Goal: Find specific page/section: Find specific page/section

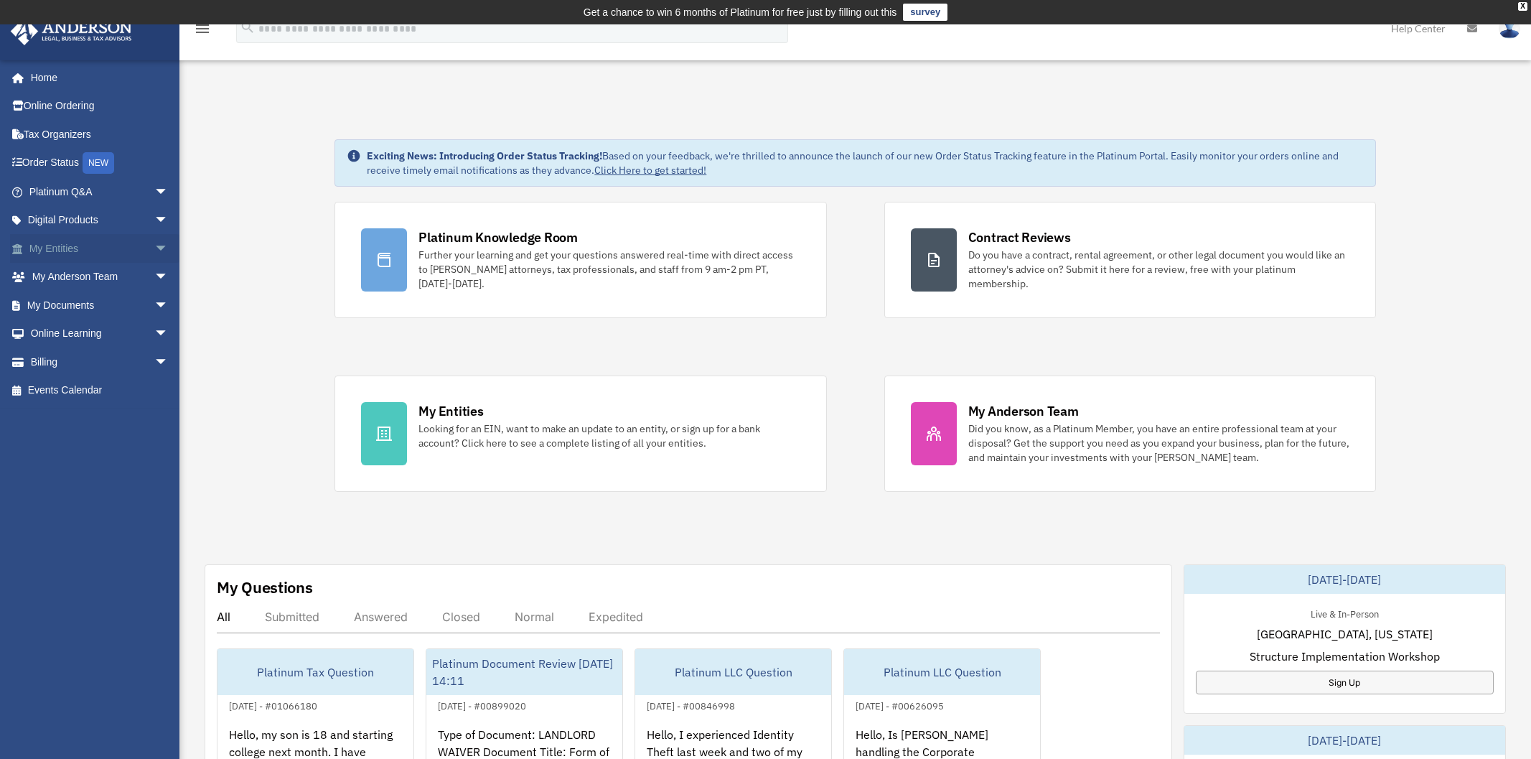
click at [154, 249] on span "arrow_drop_down" at bounding box center [168, 248] width 29 height 29
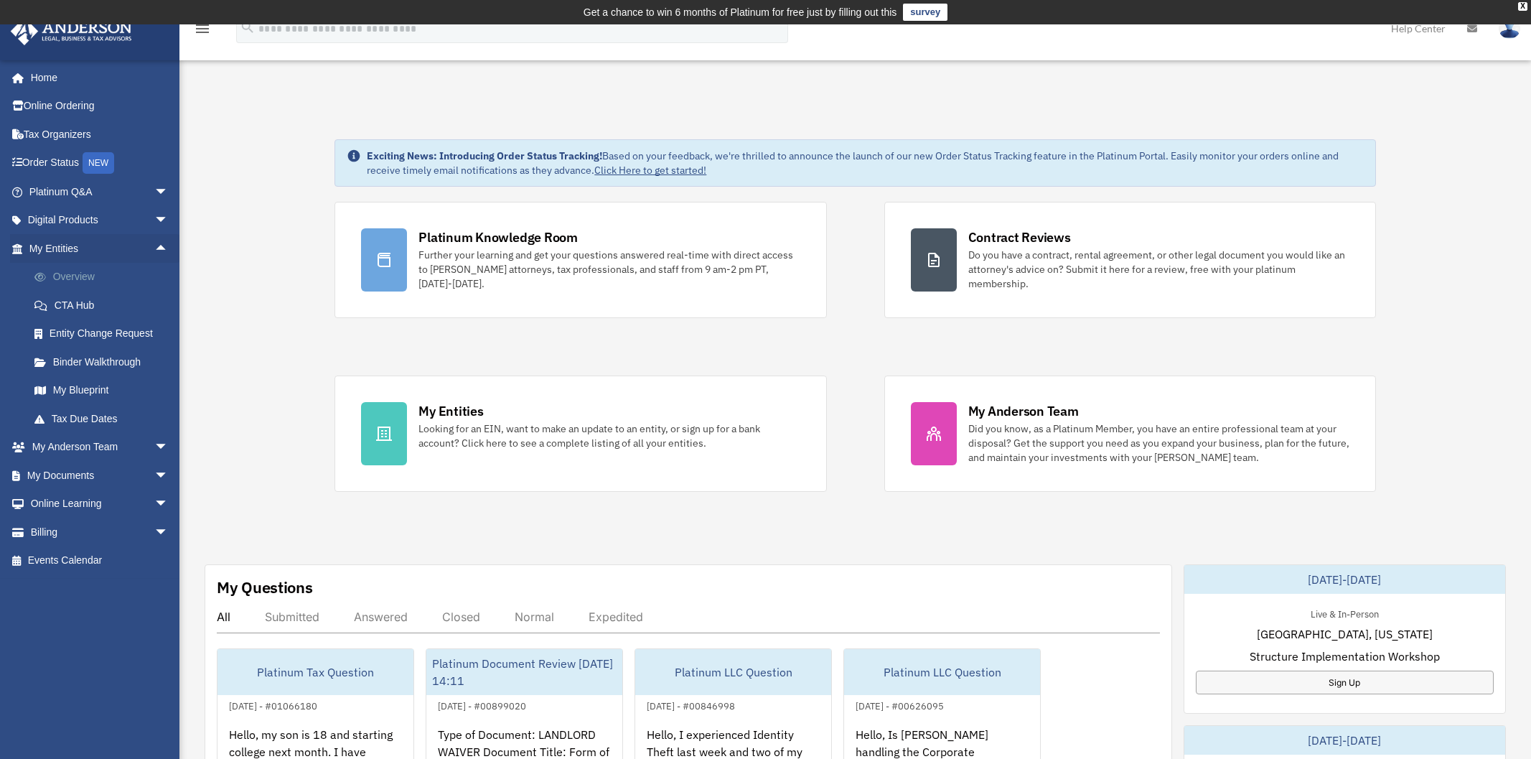
click at [91, 278] on link "Overview" at bounding box center [105, 277] width 170 height 29
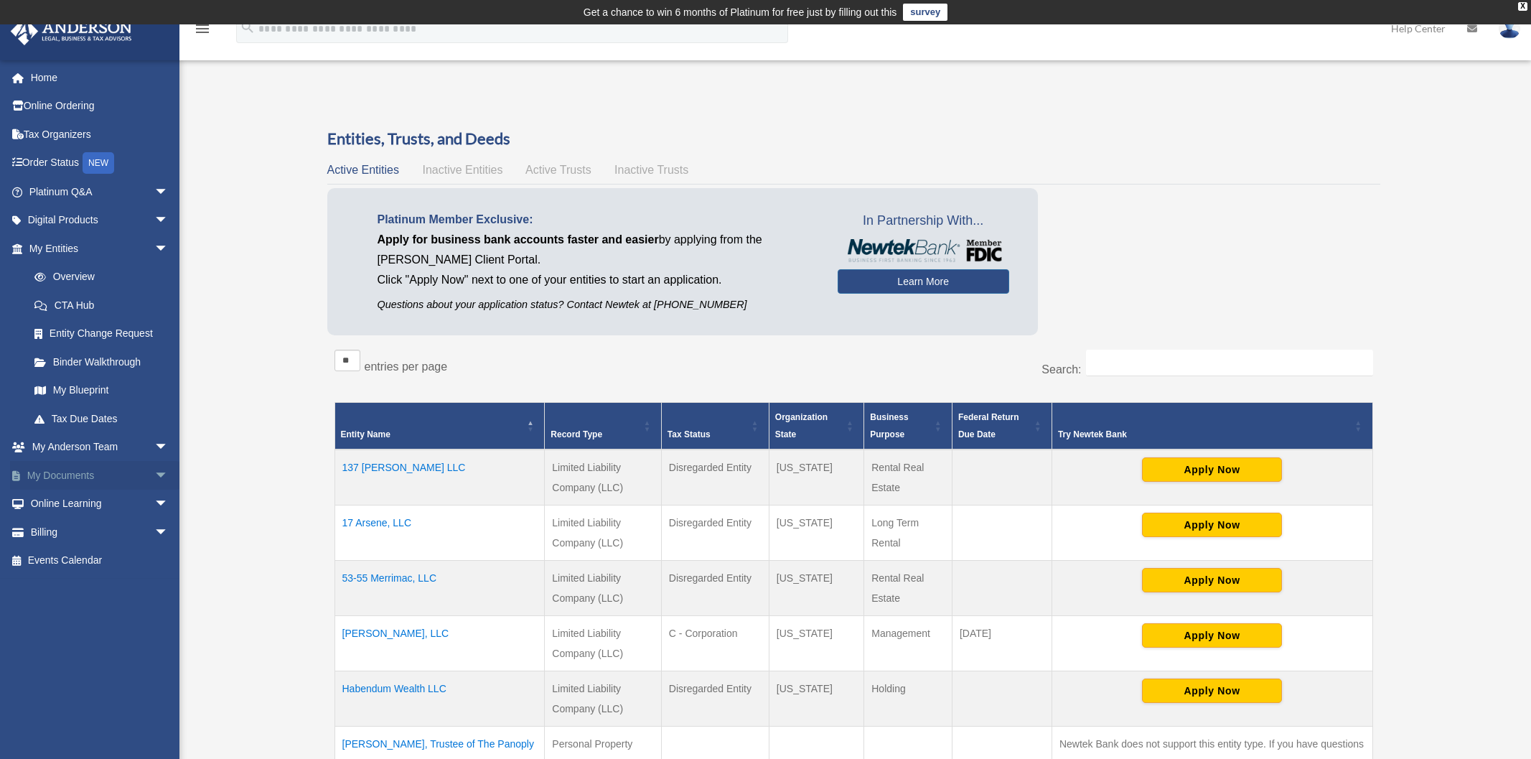
click at [154, 475] on span "arrow_drop_down" at bounding box center [168, 475] width 29 height 29
click at [87, 507] on link "Box" at bounding box center [105, 503] width 170 height 29
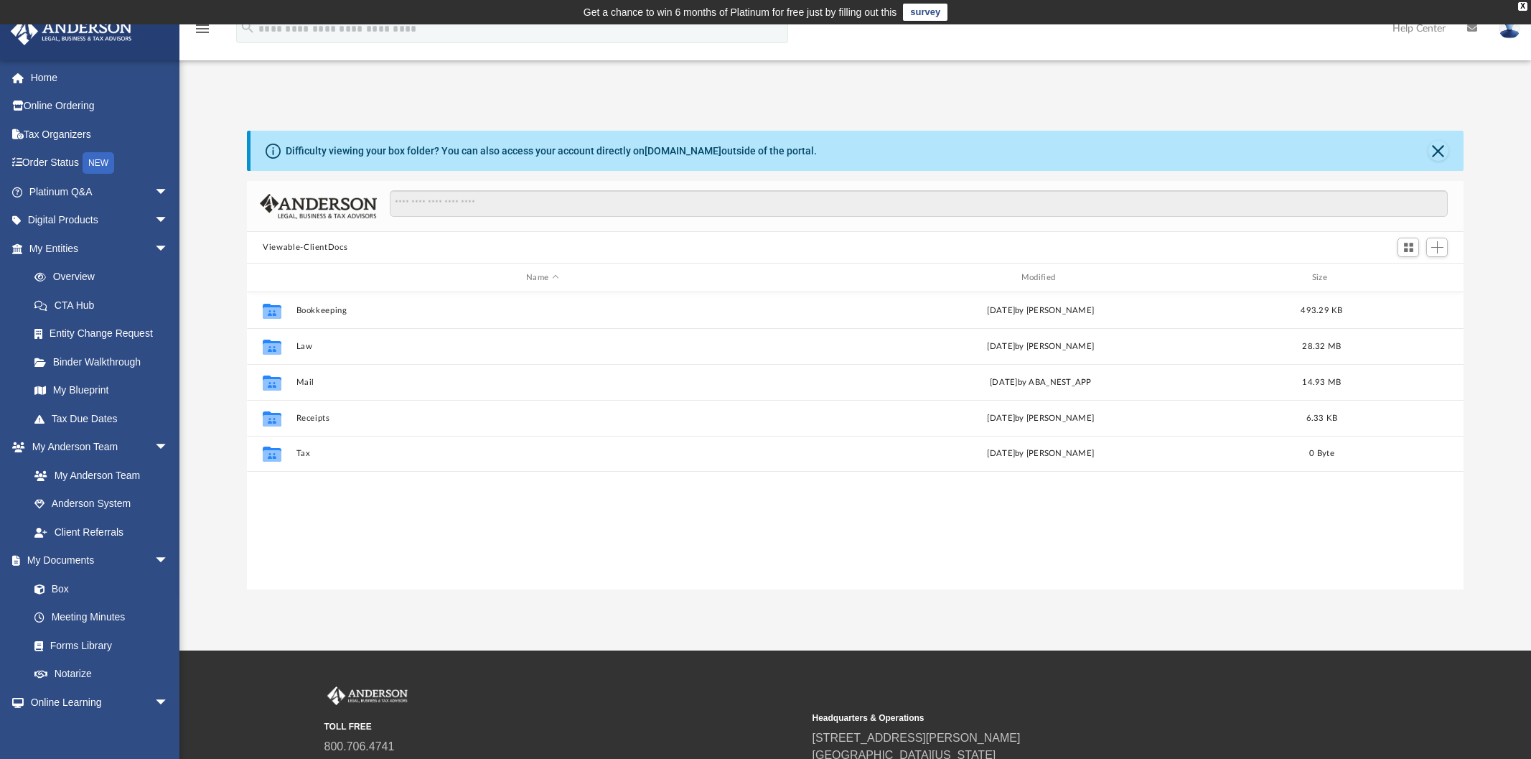
scroll to position [316, 1205]
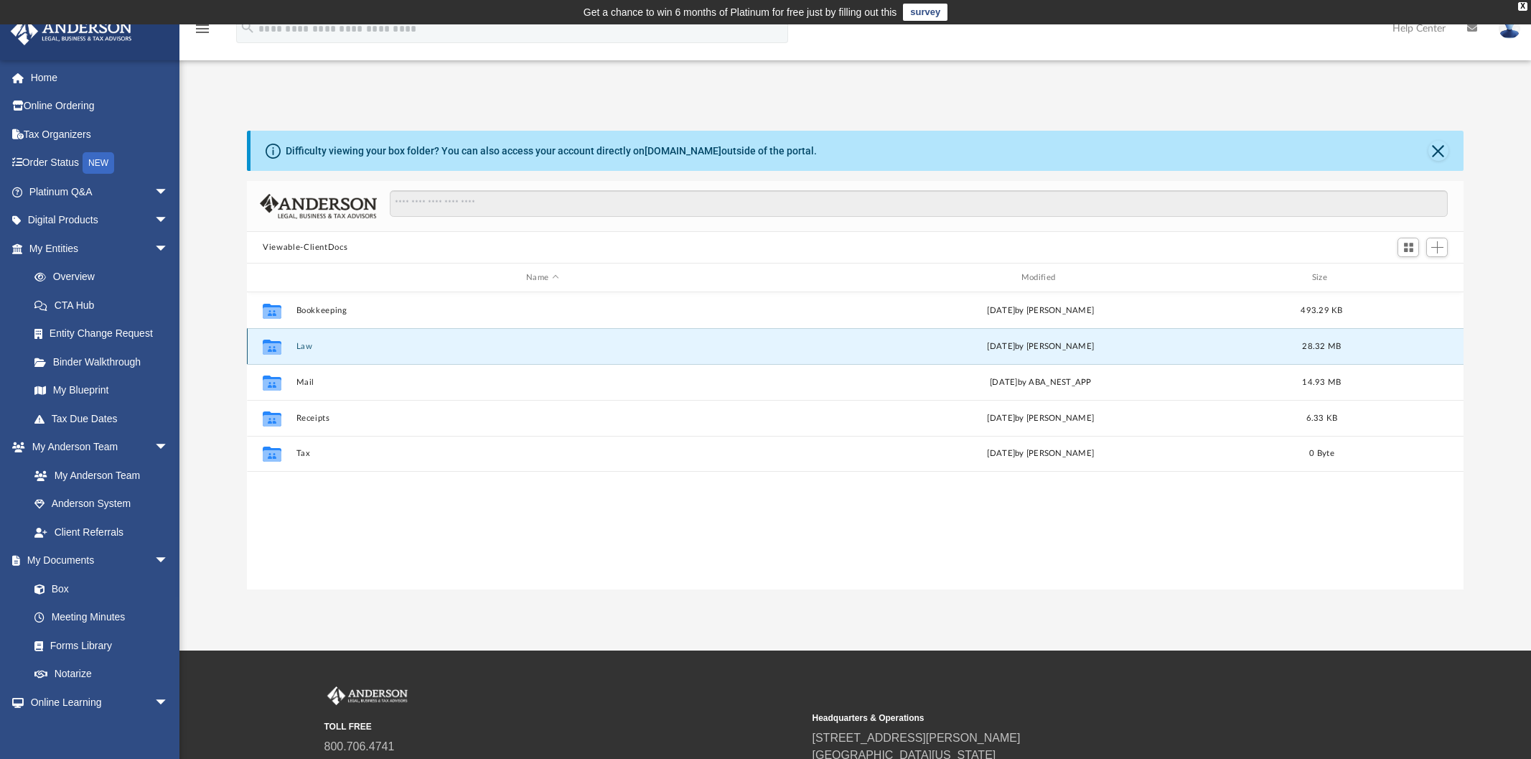
click at [314, 345] on button "Law" at bounding box center [542, 346] width 492 height 9
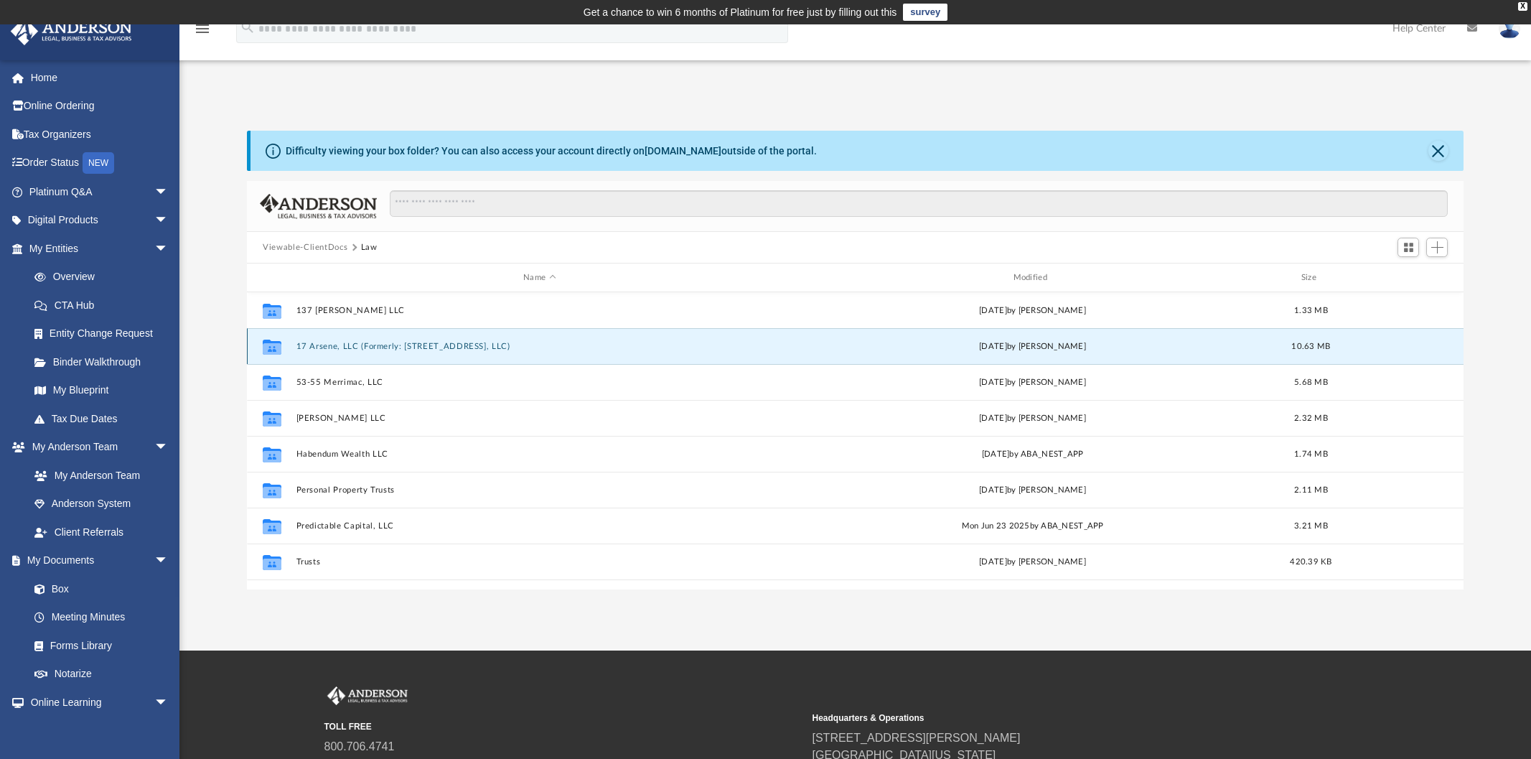
click at [314, 345] on button "17 Arsene, LLC (Formerly: [STREET_ADDRESS], LLC)" at bounding box center [539, 346] width 487 height 9
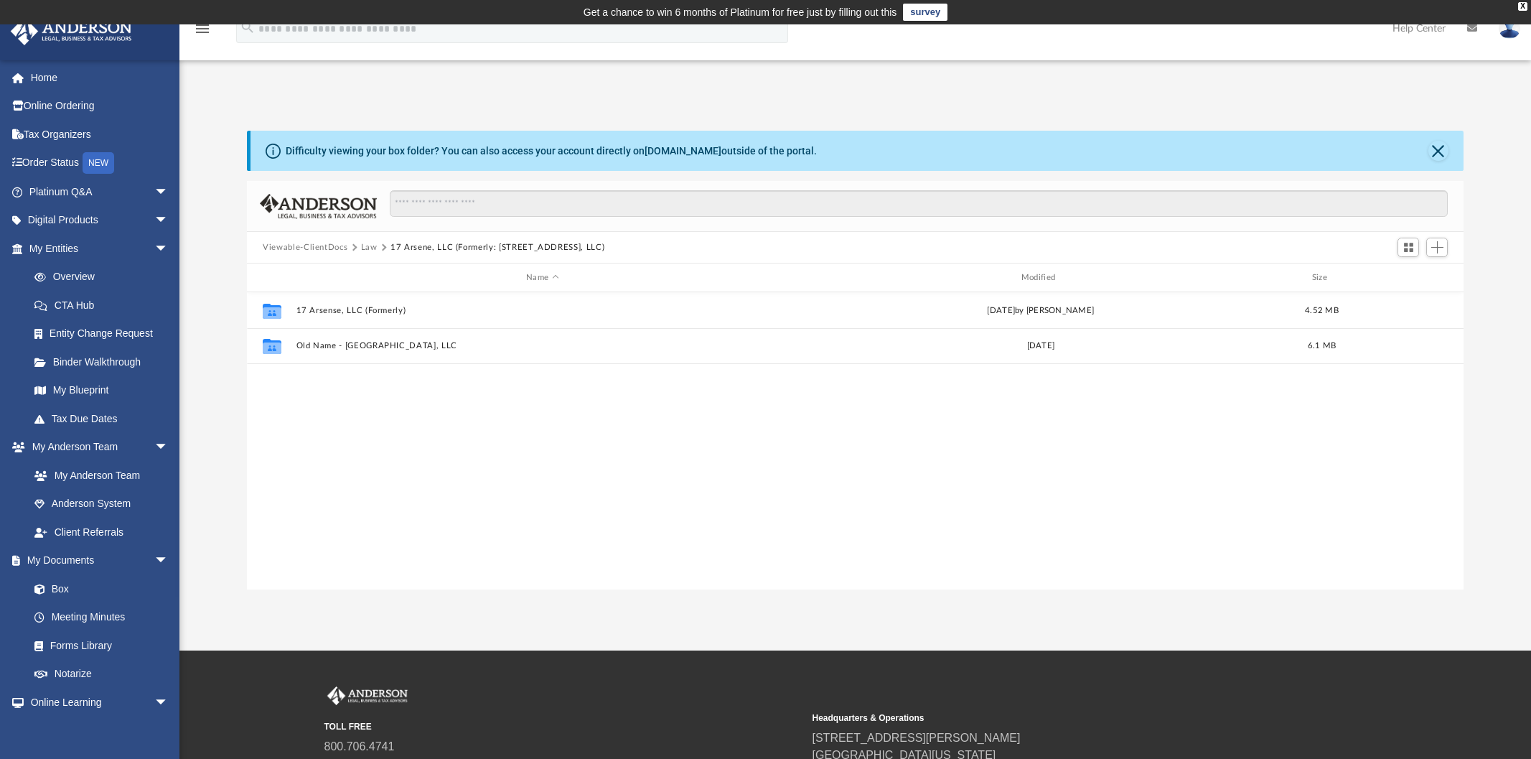
drag, startPoint x: 332, startPoint y: 246, endPoint x: 368, endPoint y: 248, distance: 35.9
click at [368, 251] on div "Viewable-ClientDocs Law 17 Arsene, LLC (Formerly: [STREET_ADDRESS], LLC)" at bounding box center [440, 247] width 354 height 13
click at [367, 246] on button "Law" at bounding box center [369, 247] width 17 height 13
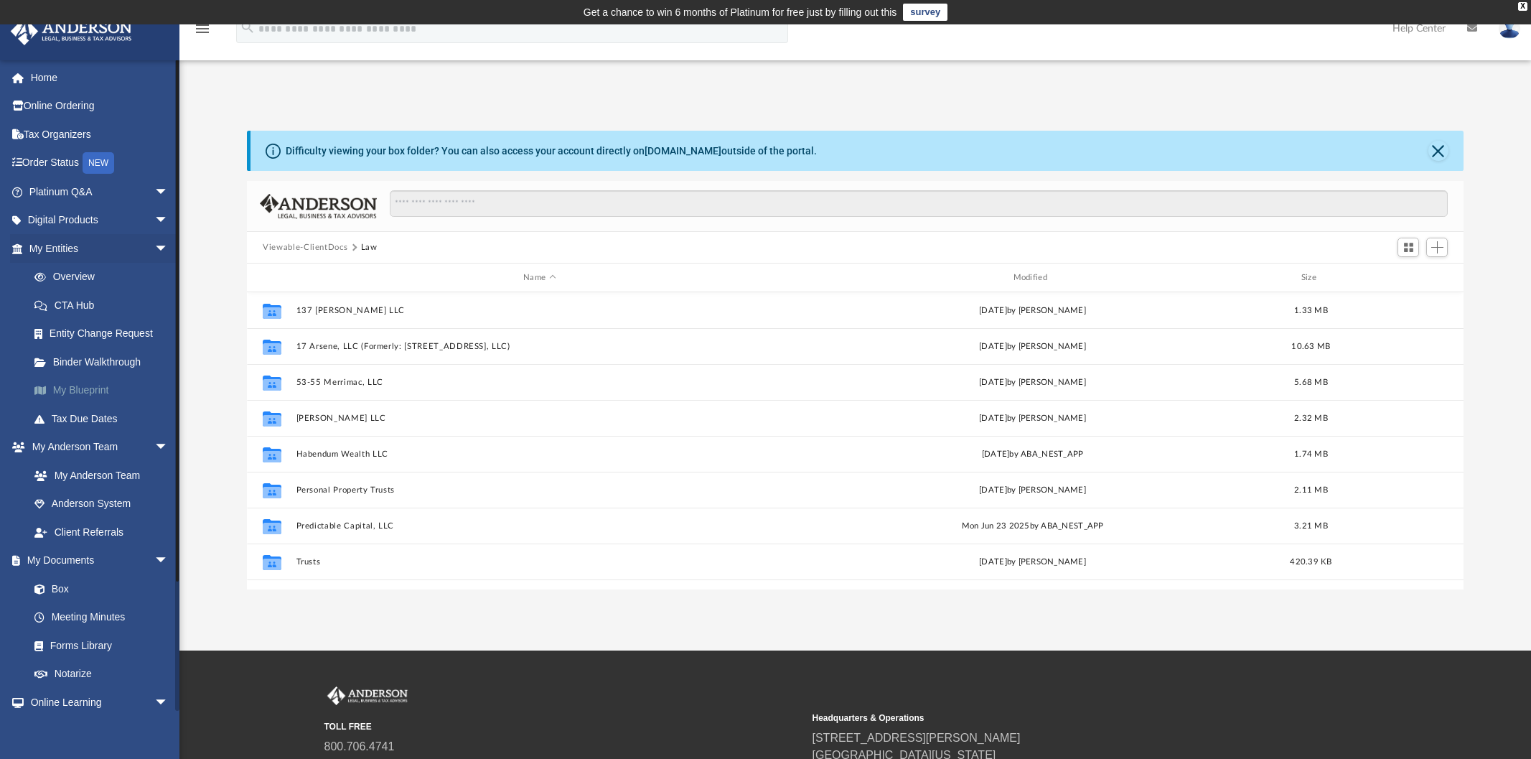
click at [87, 393] on link "My Blueprint" at bounding box center [105, 390] width 170 height 29
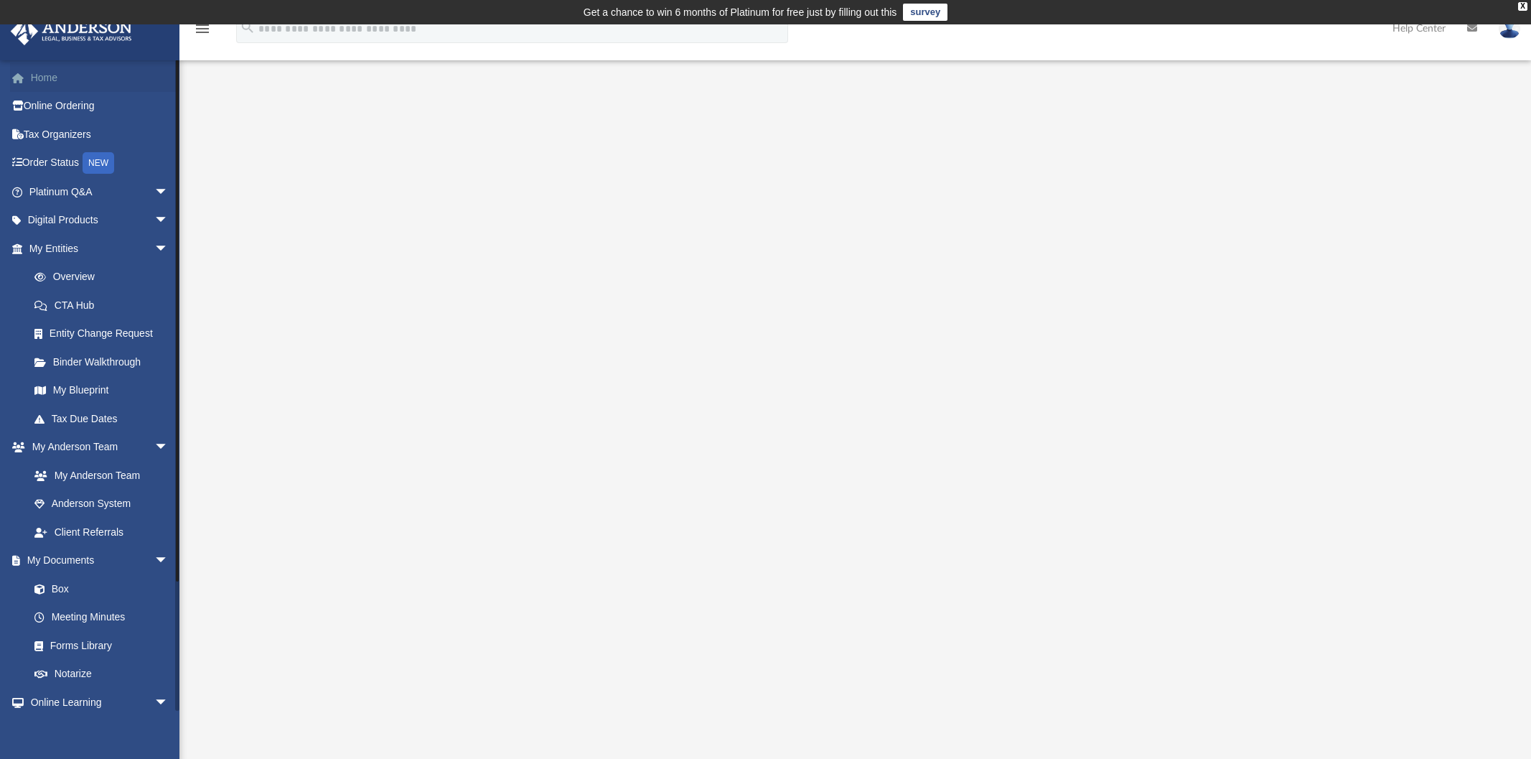
click at [69, 75] on link "Home" at bounding box center [100, 77] width 180 height 29
